Goal: Find specific page/section: Find specific page/section

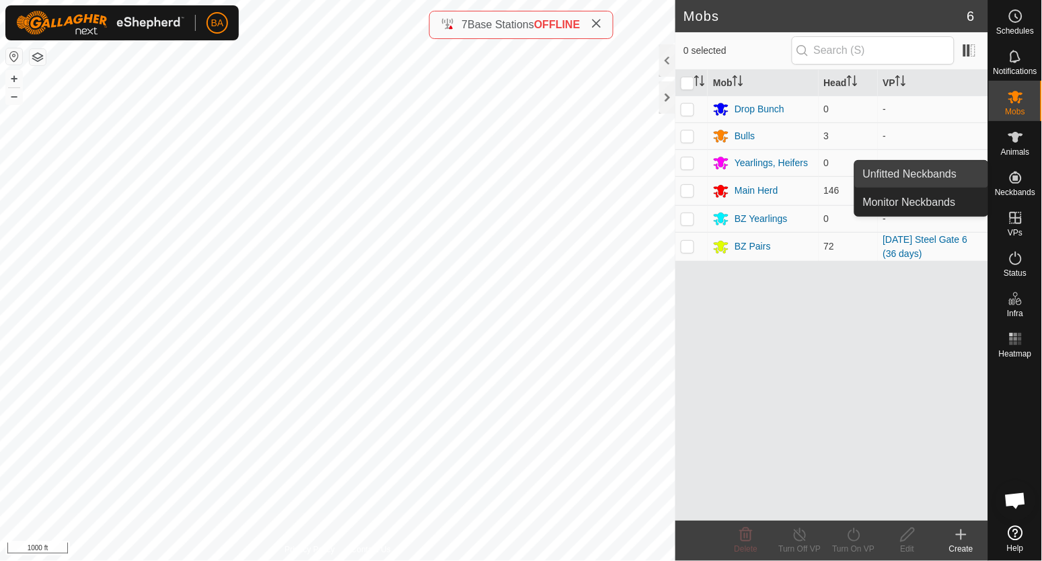
click at [915, 176] on link "Unfitted Neckbands" at bounding box center [921, 174] width 133 height 27
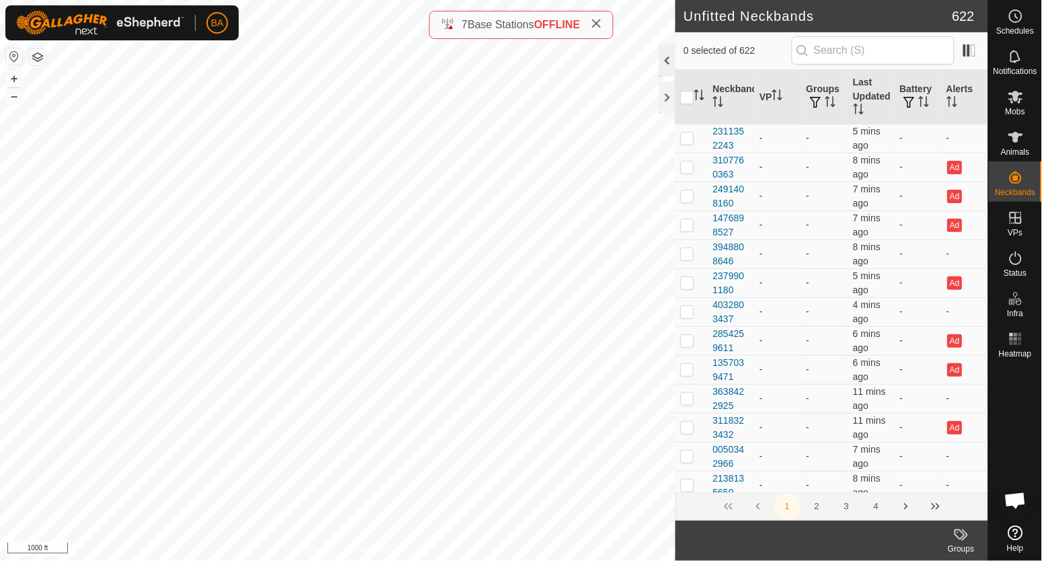
click at [668, 64] on div at bounding box center [667, 60] width 16 height 32
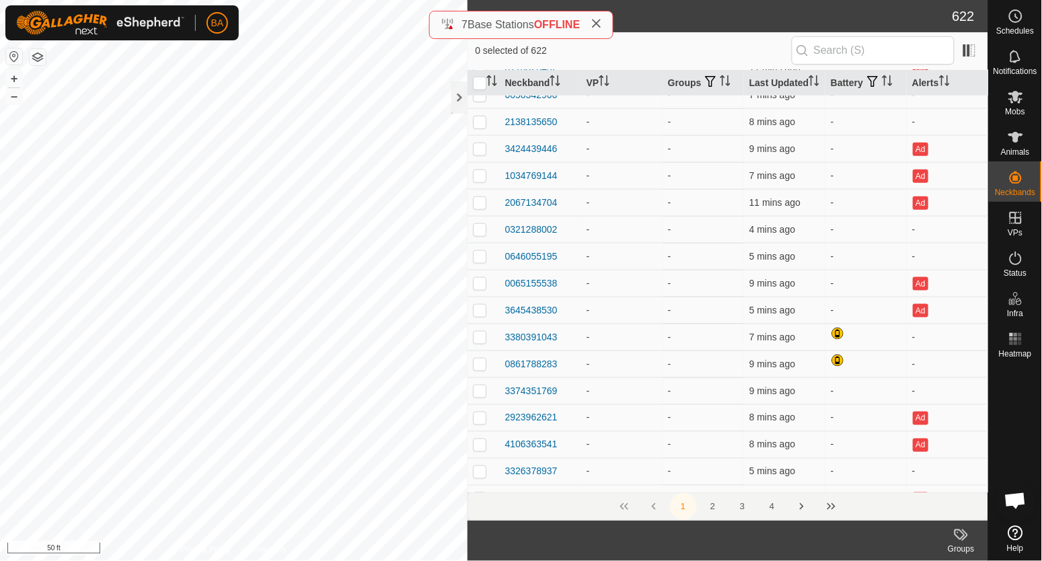
scroll to position [342, 0]
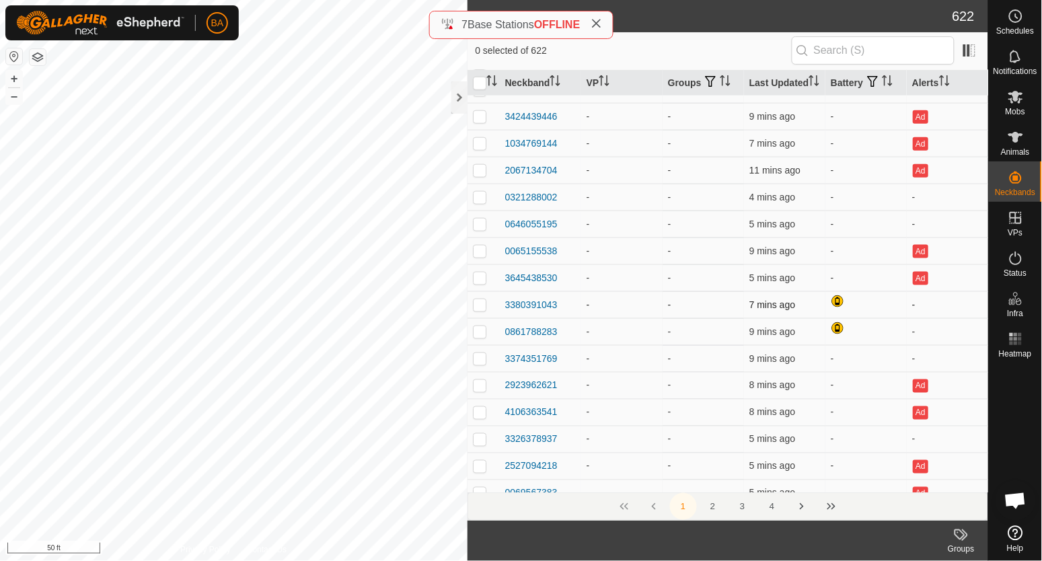
click at [481, 310] on p-checkbox at bounding box center [479, 304] width 13 height 11
checkbox input "true"
click at [479, 337] on p-checkbox at bounding box center [479, 331] width 13 height 11
checkbox input "false"
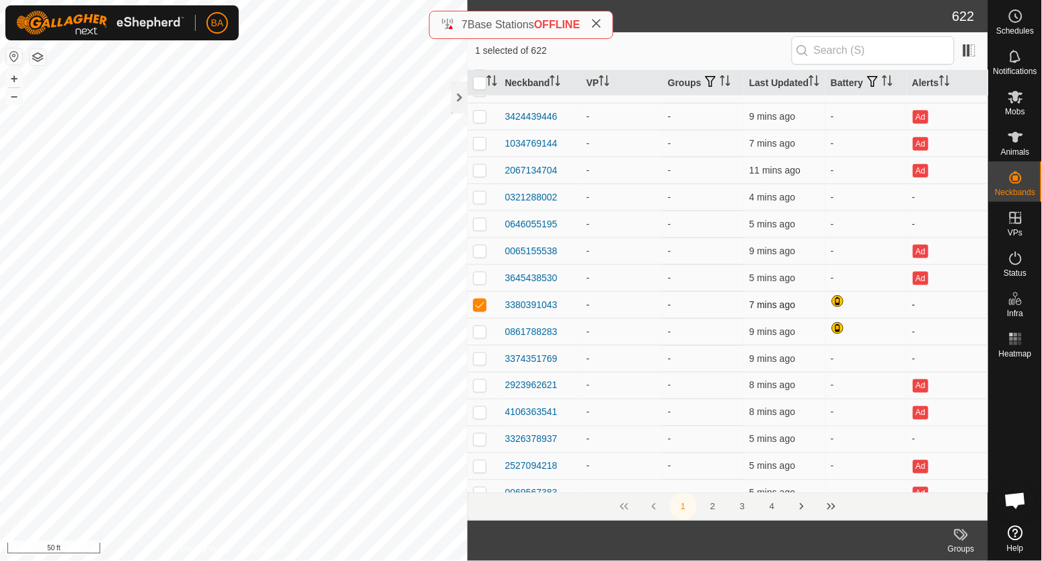
click at [479, 310] on p-checkbox at bounding box center [479, 304] width 13 height 11
checkbox input "true"
click at [476, 337] on p-checkbox at bounding box center [479, 331] width 13 height 11
checkbox input "true"
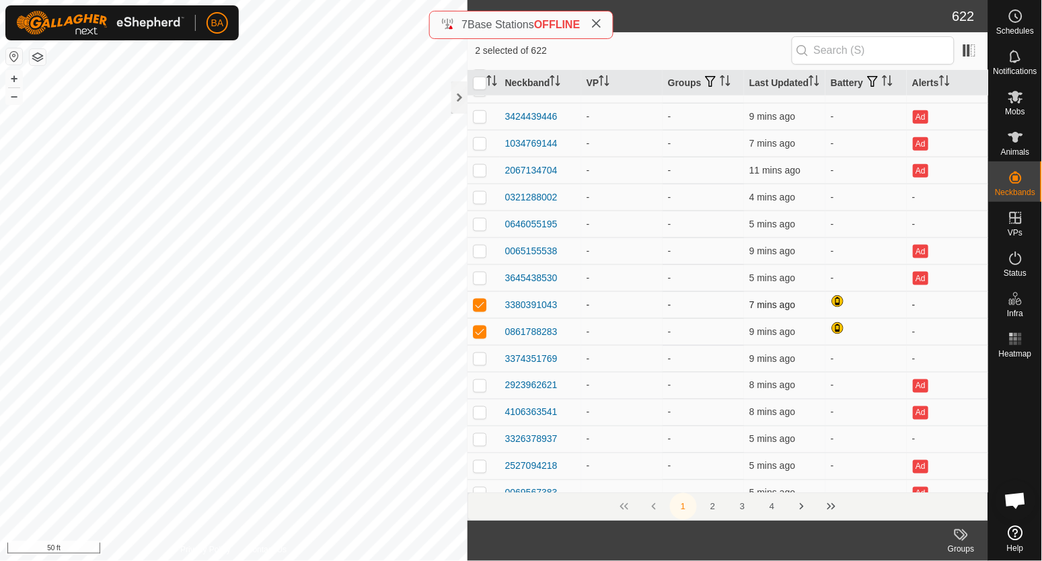
click at [482, 310] on p-checkbox at bounding box center [479, 304] width 13 height 11
checkbox input "false"
click at [481, 337] on p-checkbox at bounding box center [479, 331] width 13 height 11
checkbox input "false"
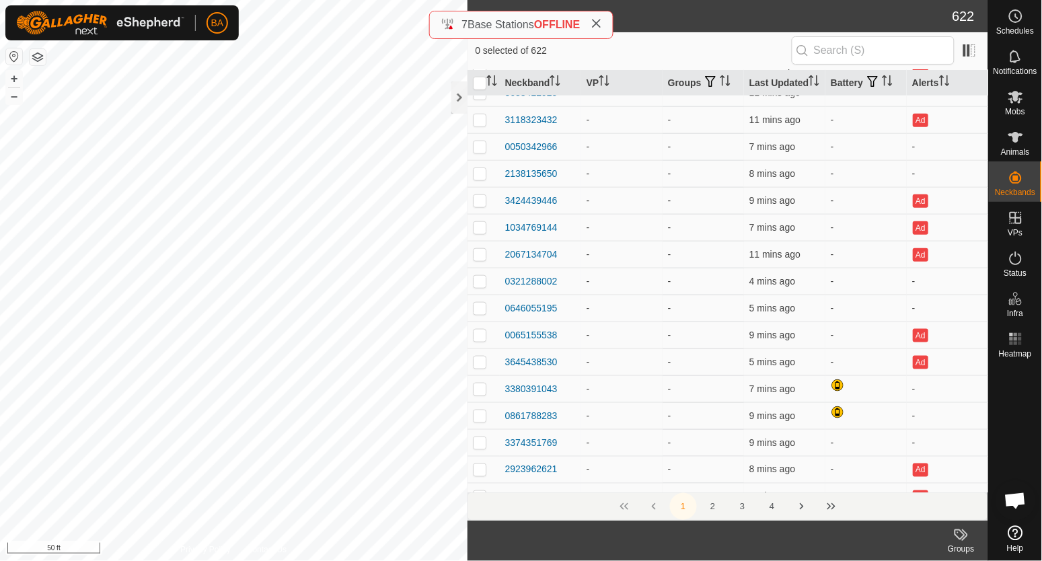
scroll to position [0, 0]
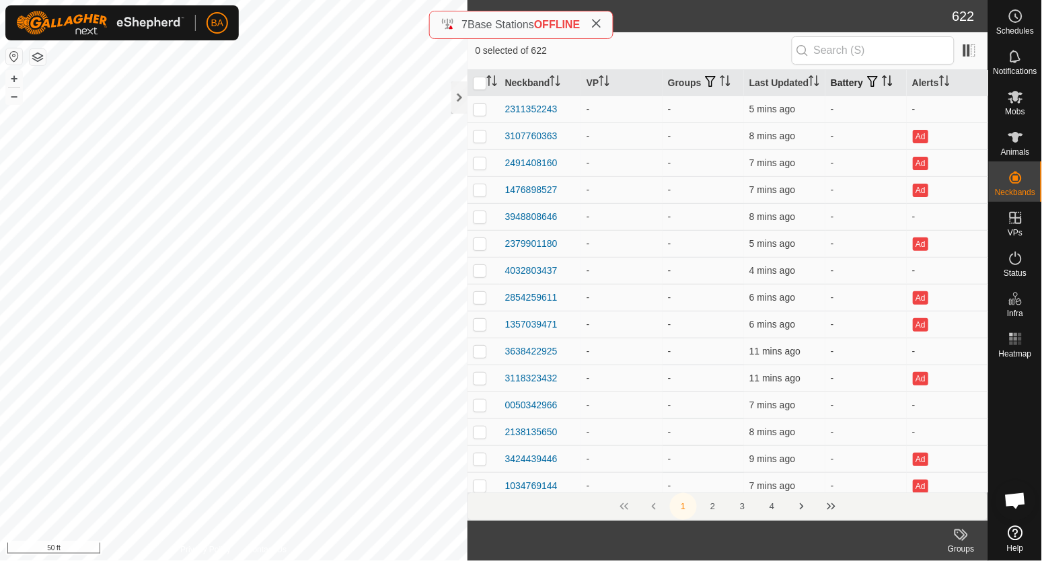
click at [867, 86] on span "button" at bounding box center [872, 81] width 11 height 11
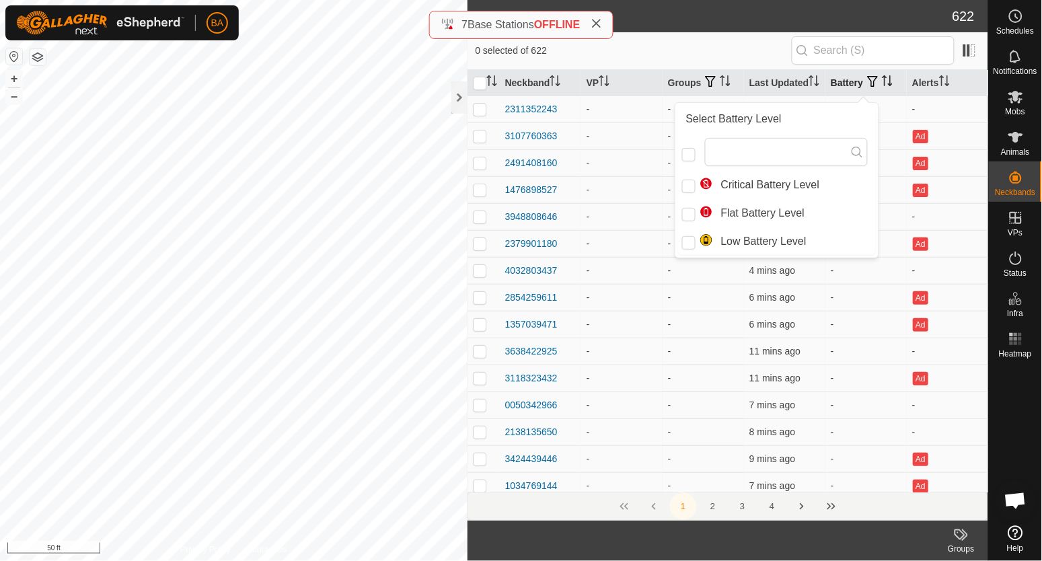
click at [867, 87] on span "button" at bounding box center [872, 81] width 11 height 11
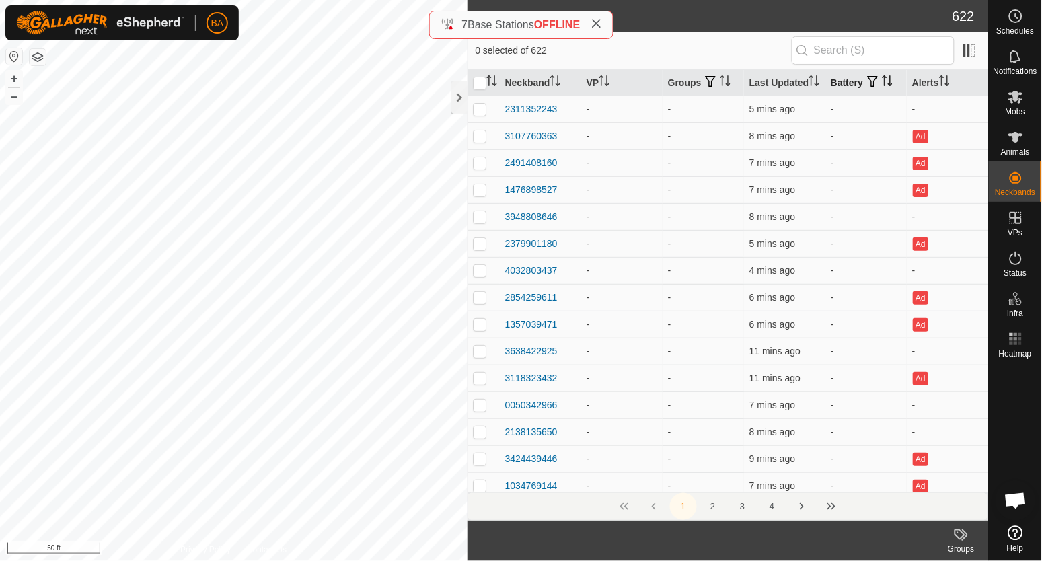
click at [867, 87] on span "button" at bounding box center [872, 81] width 11 height 11
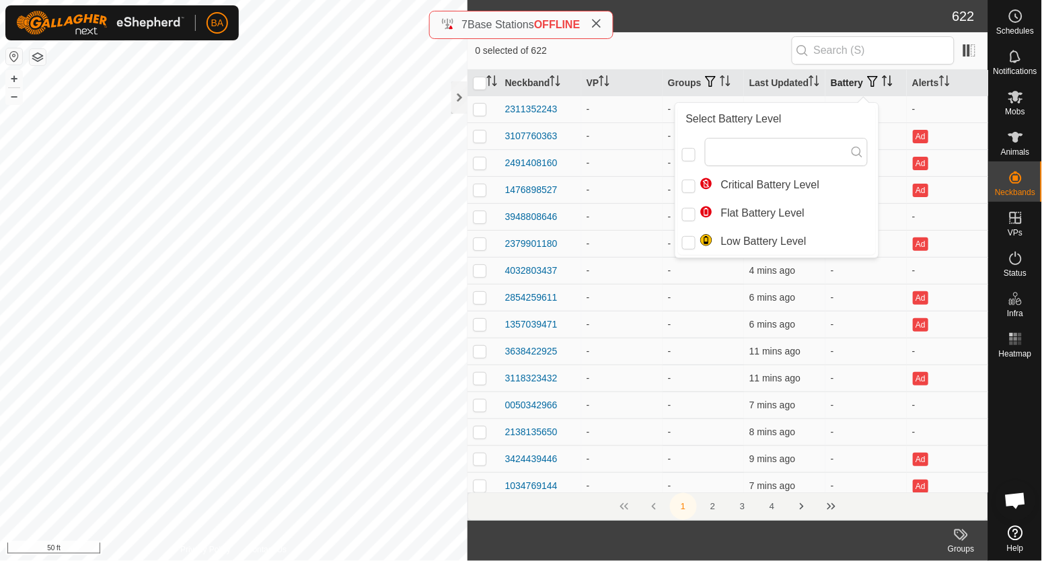
click at [867, 87] on span "button" at bounding box center [872, 81] width 11 height 11
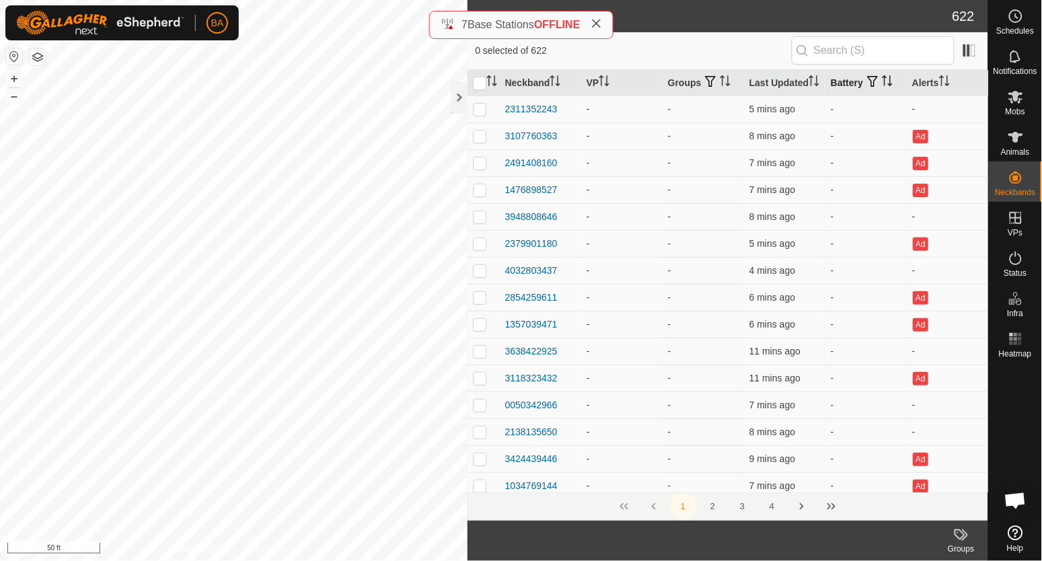
click at [884, 86] on icon "Activate to sort" at bounding box center [884, 80] width 1 height 11
click at [882, 86] on icon "Activate to sort" at bounding box center [887, 80] width 10 height 11
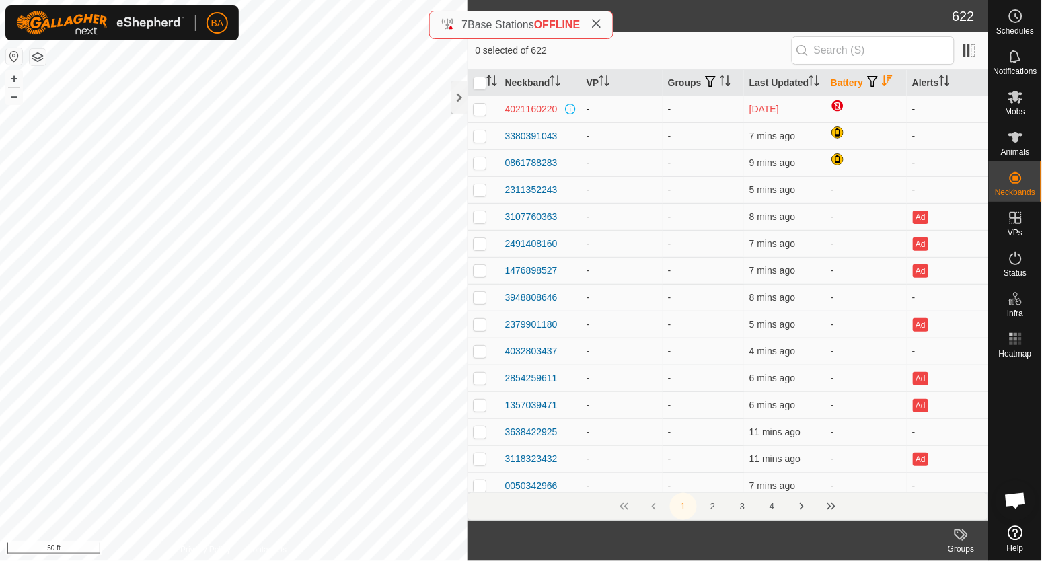
click at [473, 114] on p-tablecheckbox at bounding box center [479, 109] width 13 height 11
checkbox input "true"
click at [1012, 132] on icon at bounding box center [1015, 137] width 16 height 16
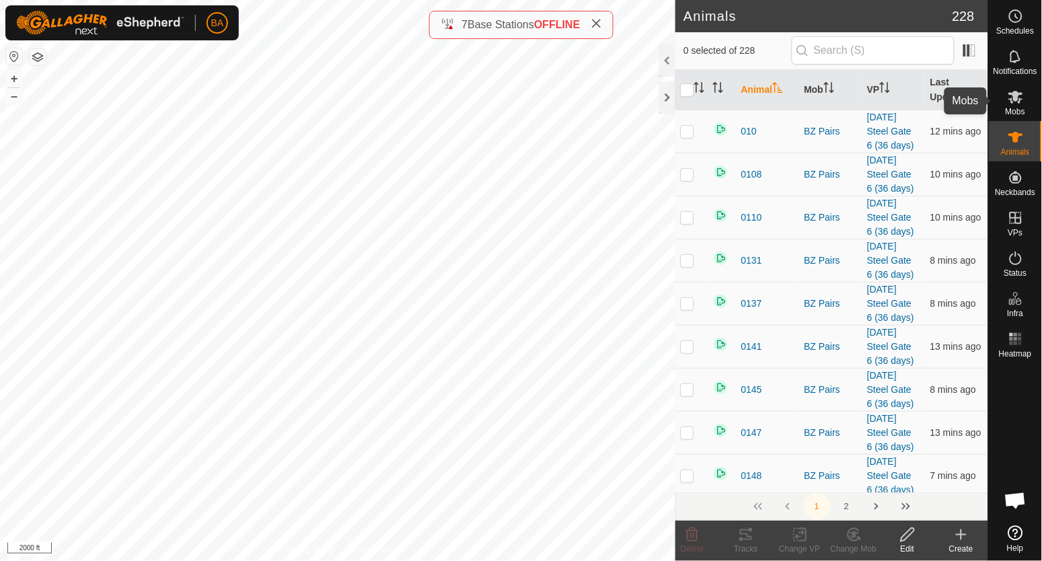
click at [1015, 103] on icon at bounding box center [1015, 97] width 16 height 16
